Goal: Task Accomplishment & Management: Manage account settings

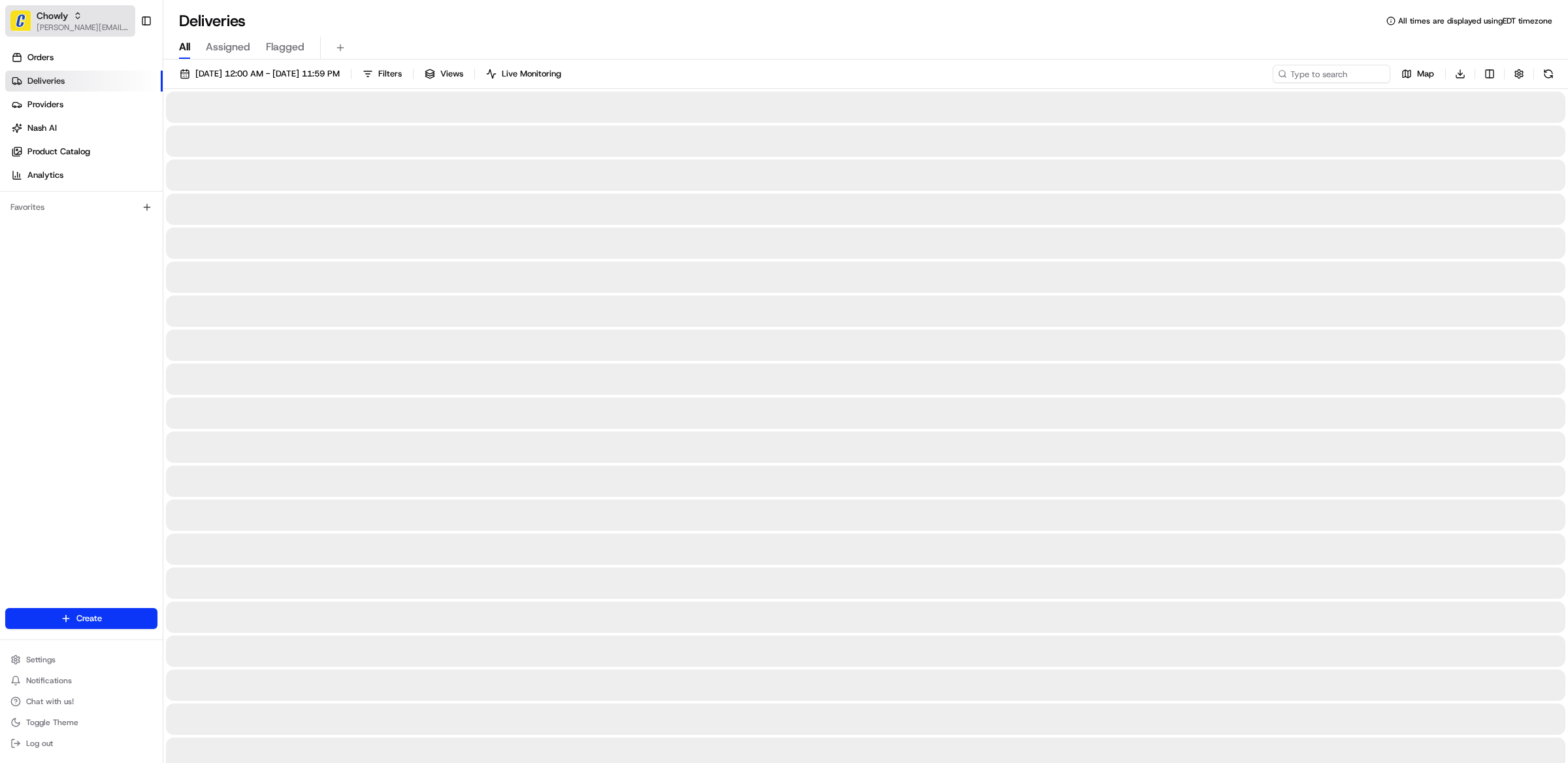
click at [65, 16] on span "Chowly" at bounding box center [53, 16] width 32 height 13
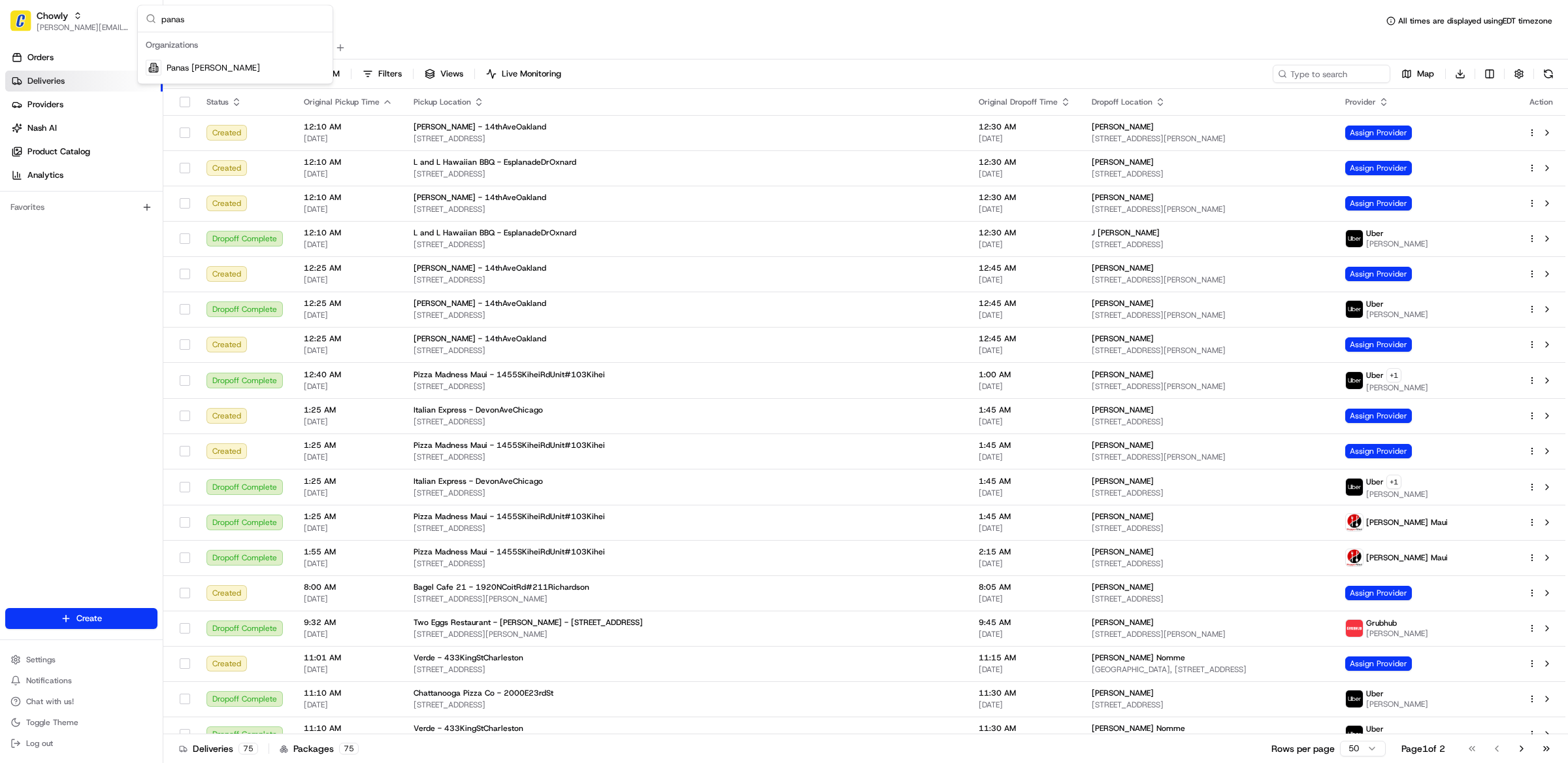
type input "panas"
click at [189, 66] on span "Panas Gurkha Lewisham" at bounding box center [214, 68] width 94 height 12
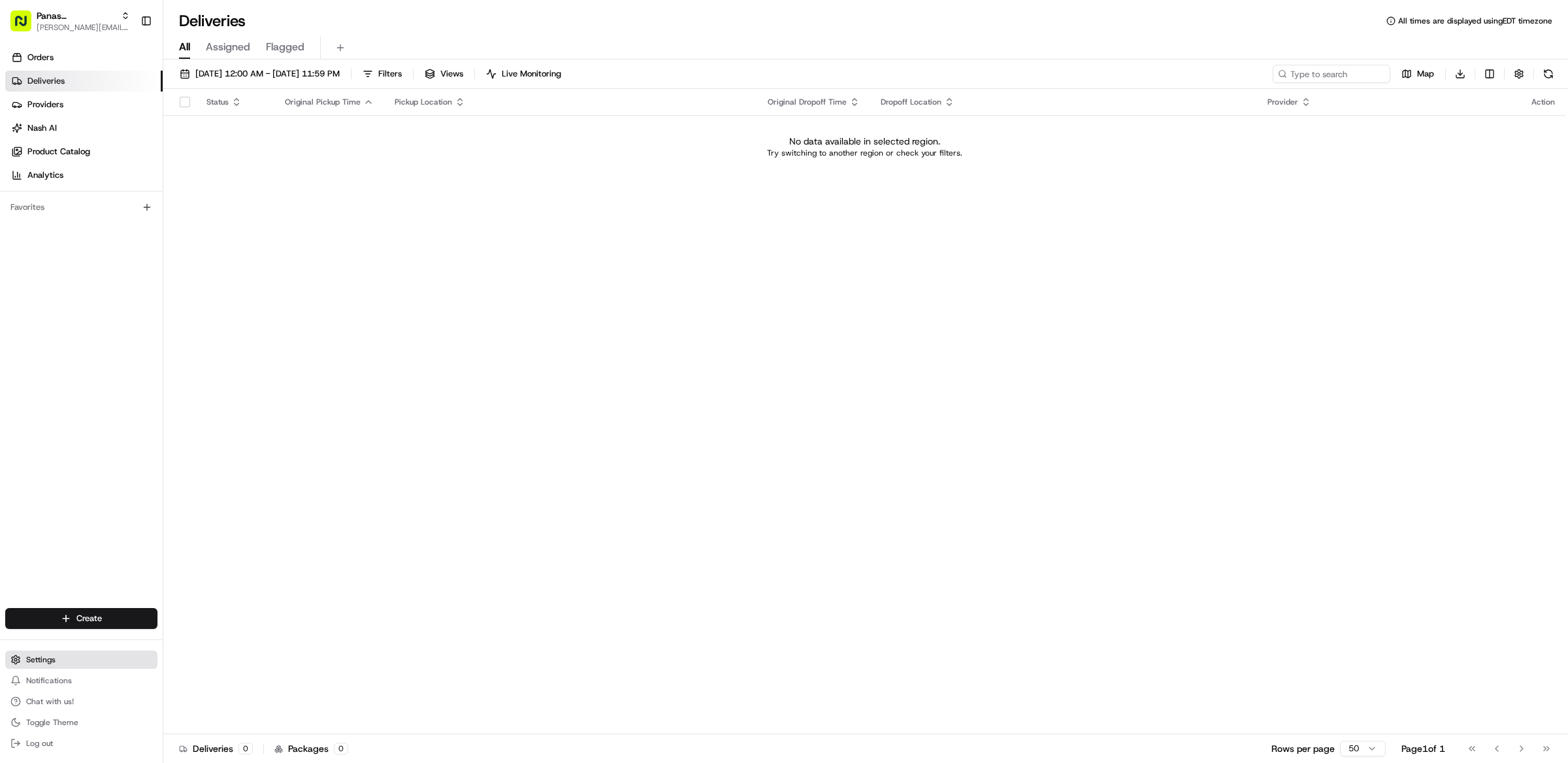
click at [15, 656] on icon at bounding box center [16, 659] width 11 height 11
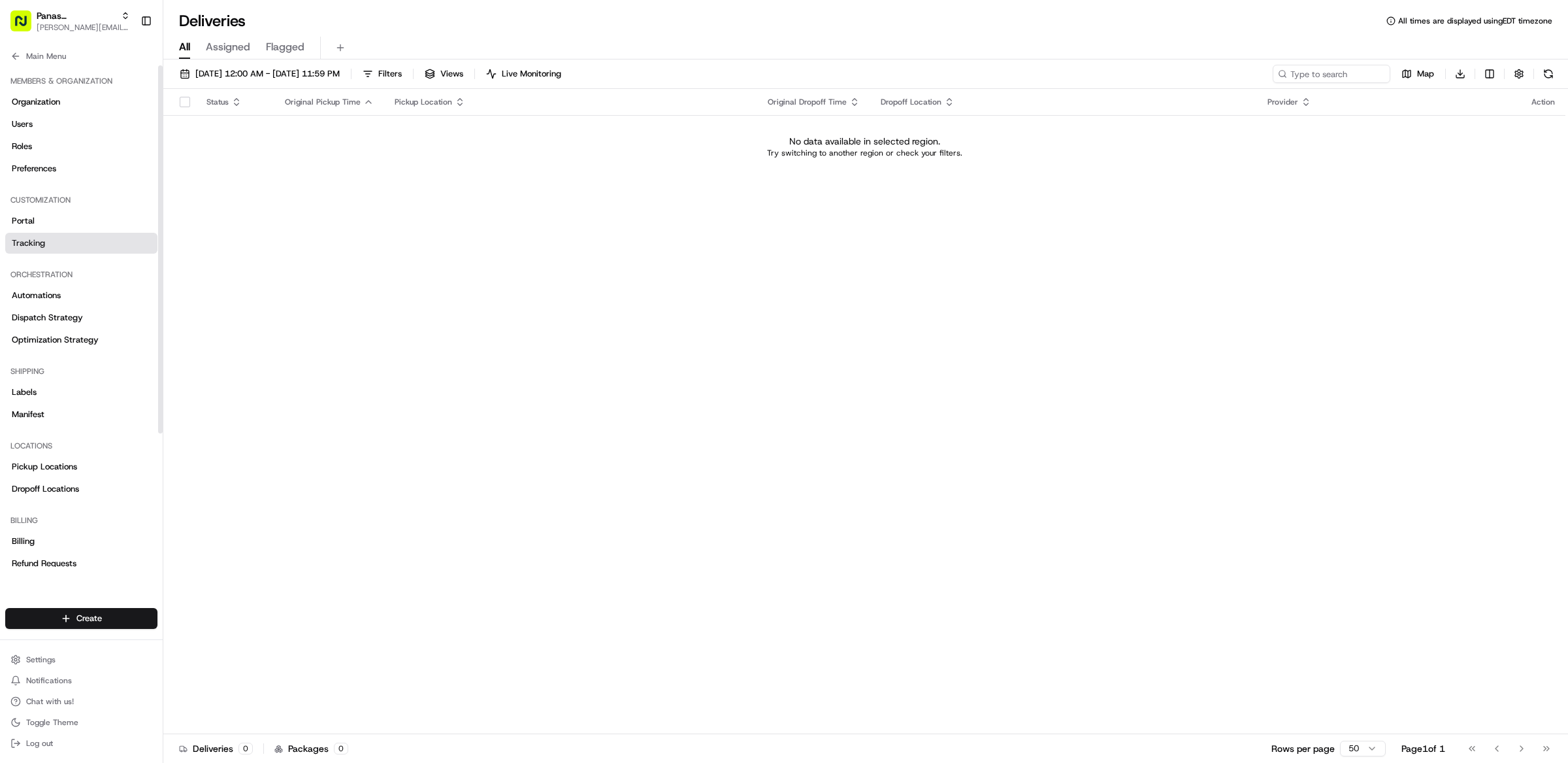
click at [71, 245] on link "Tracking" at bounding box center [81, 243] width 152 height 21
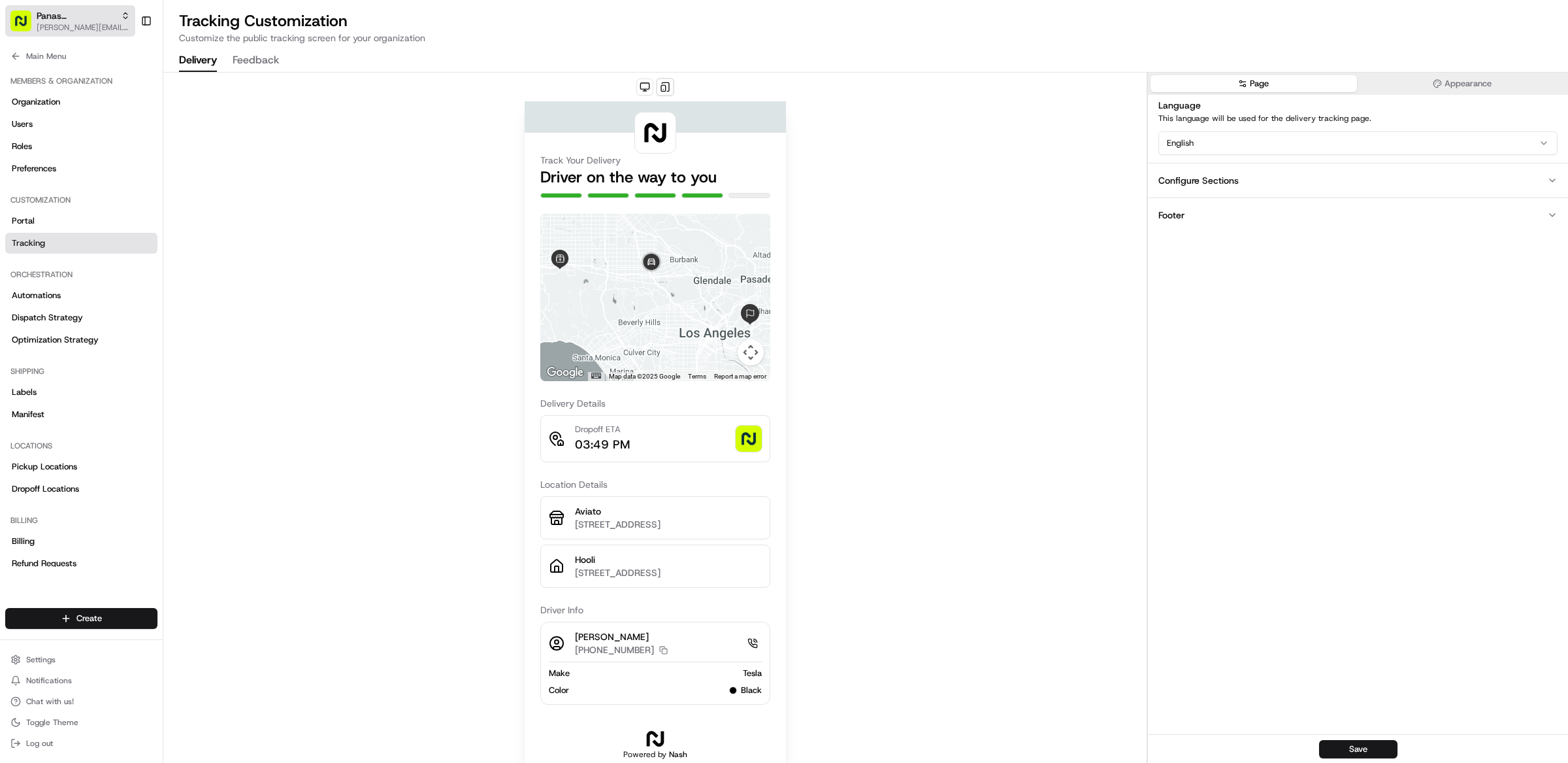
click at [63, 26] on span "[PERSON_NAME][EMAIL_ADDRESS][DOMAIN_NAME]" at bounding box center [84, 28] width 94 height 11
type input "abike"
click at [197, 74] on div "Abike's Kitchen" at bounding box center [235, 68] width 189 height 26
click at [59, 19] on span "Abike's Kitchen" at bounding box center [77, 16] width 80 height 13
